Goal: Check status: Check status

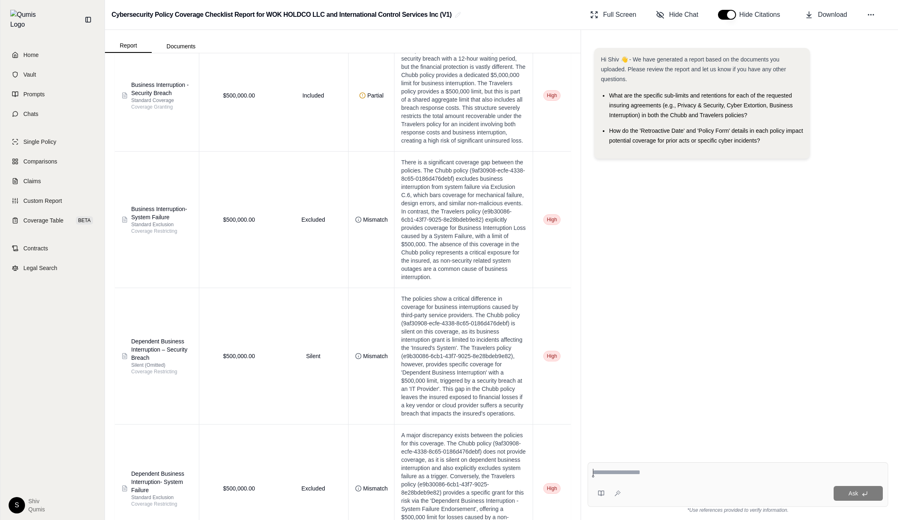
scroll to position [1987, 0]
